Goal: Task Accomplishment & Management: Use online tool/utility

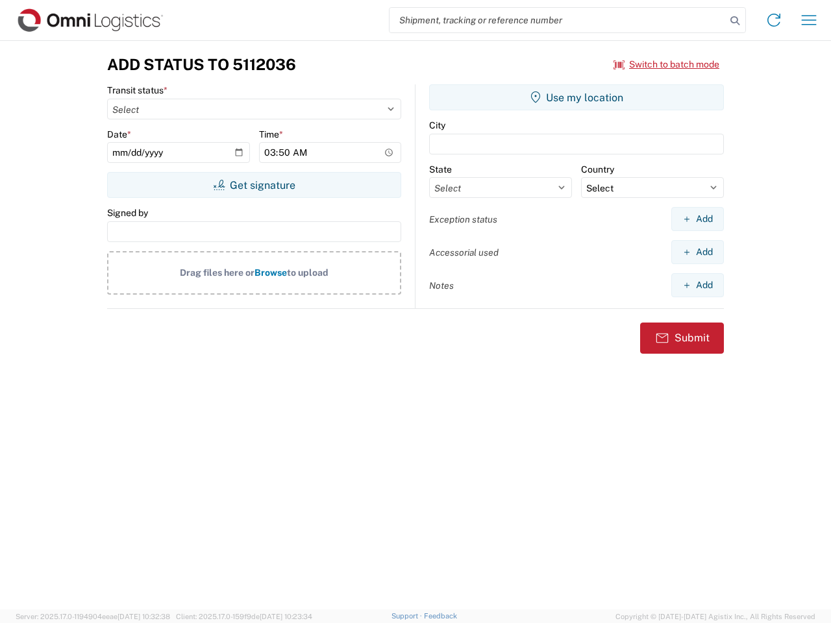
click at [558, 20] on input "search" at bounding box center [558, 20] width 336 height 25
click at [735, 21] on icon at bounding box center [735, 21] width 18 height 18
click at [774, 20] on icon at bounding box center [774, 20] width 21 height 21
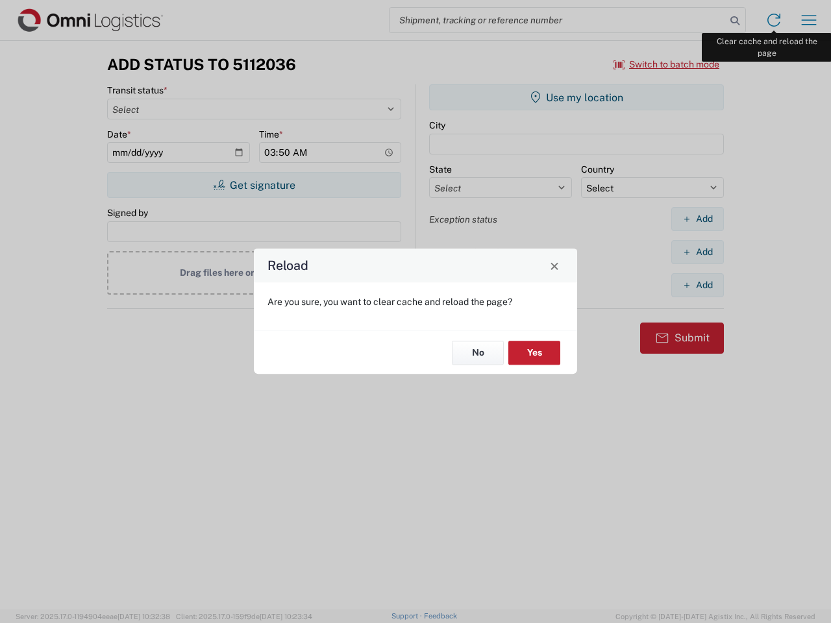
click at [809, 20] on div "Reload Are you sure, you want to clear cache and reload the page? No Yes" at bounding box center [415, 311] width 831 height 623
click at [667, 64] on div "Reload Are you sure, you want to clear cache and reload the page? No Yes" at bounding box center [415, 311] width 831 height 623
click at [254, 185] on div "Reload Are you sure, you want to clear cache and reload the page? No Yes" at bounding box center [415, 311] width 831 height 623
click at [577, 97] on div "Reload Are you sure, you want to clear cache and reload the page? No Yes" at bounding box center [415, 311] width 831 height 623
click at [697, 219] on div "Reload Are you sure, you want to clear cache and reload the page? No Yes" at bounding box center [415, 311] width 831 height 623
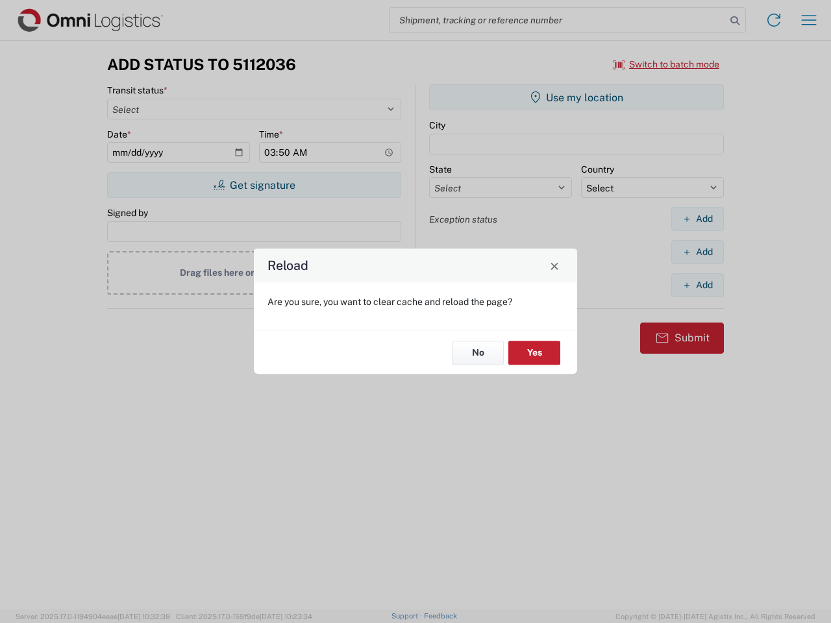
click at [697, 252] on div "Reload Are you sure, you want to clear cache and reload the page? No Yes" at bounding box center [415, 311] width 831 height 623
click at [697, 285] on div "Reload Are you sure, you want to clear cache and reload the page? No Yes" at bounding box center [415, 311] width 831 height 623
